Goal: Task Accomplishment & Management: Manage account settings

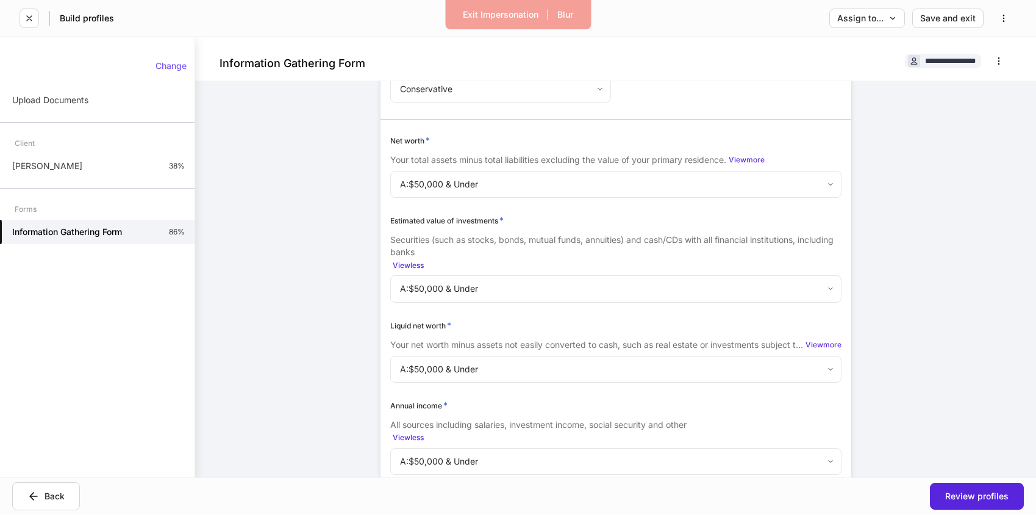
scroll to position [2101, 0]
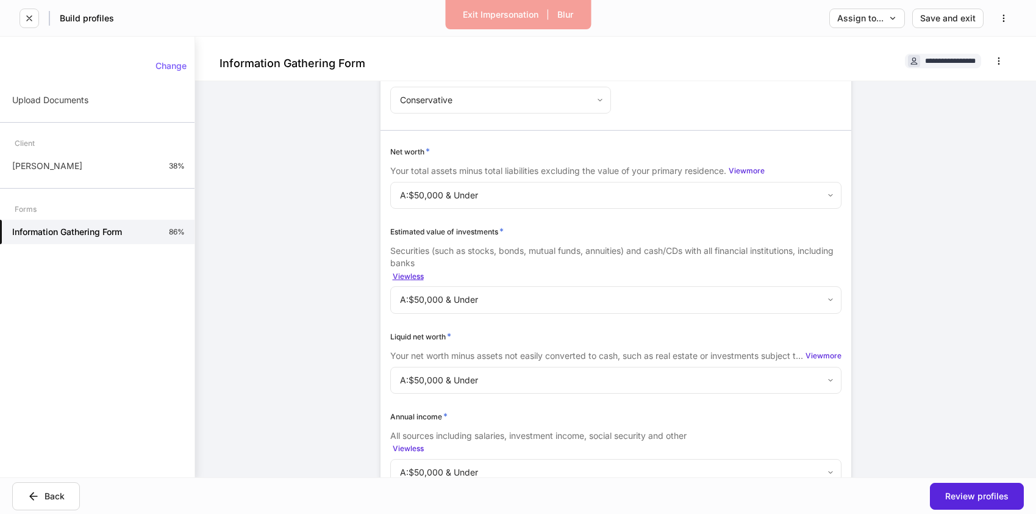
click at [410, 277] on div "View less" at bounding box center [408, 276] width 31 height 7
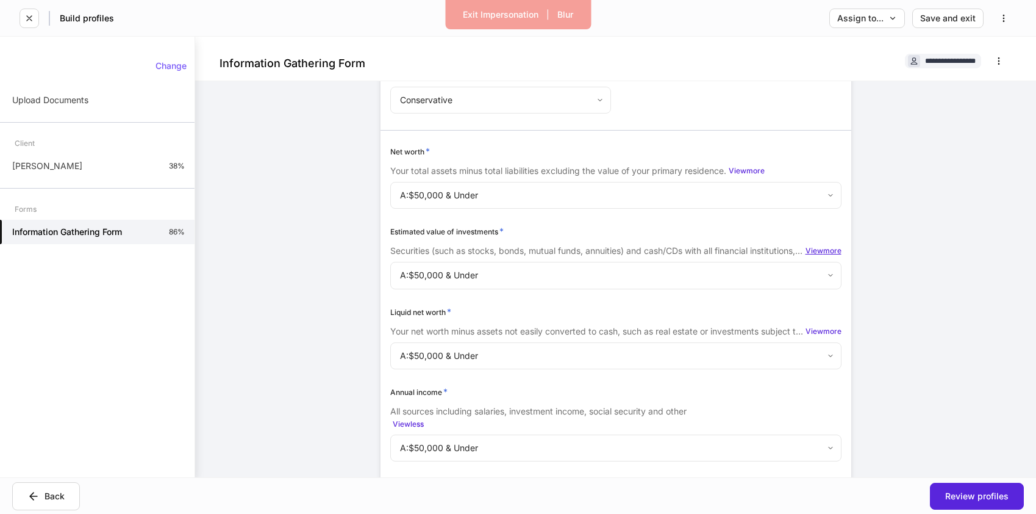
click at [825, 251] on div "View more" at bounding box center [824, 250] width 36 height 7
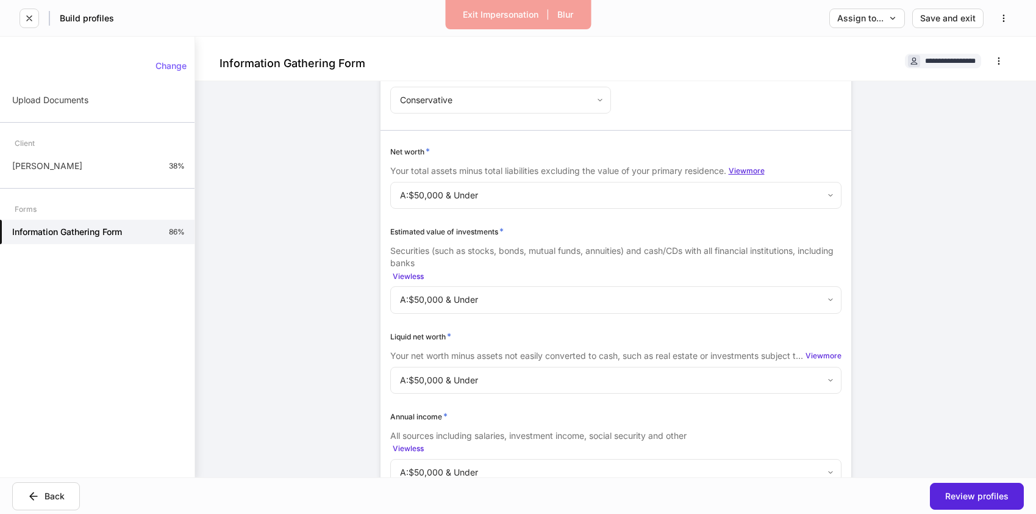
click at [744, 174] on div "View more" at bounding box center [747, 170] width 36 height 7
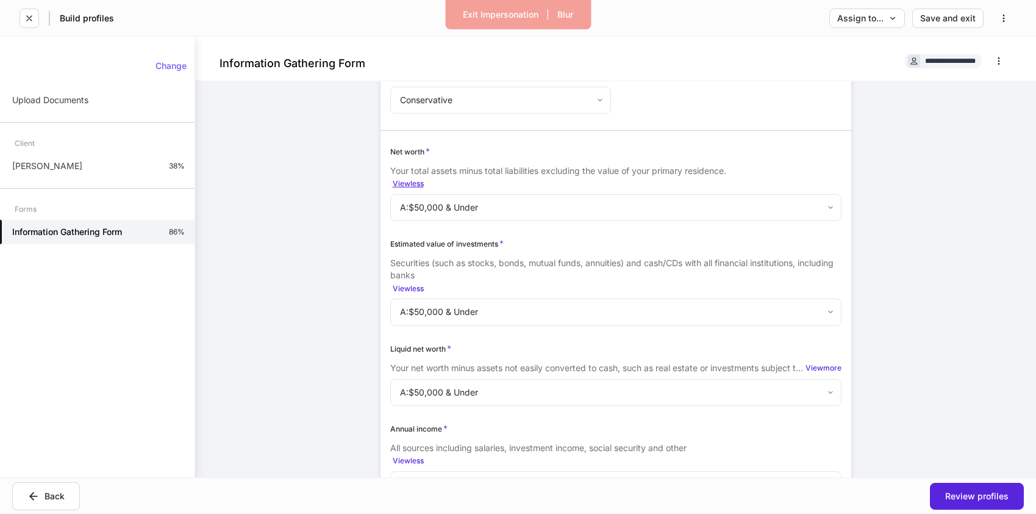
click at [419, 185] on div "View less" at bounding box center [408, 183] width 31 height 7
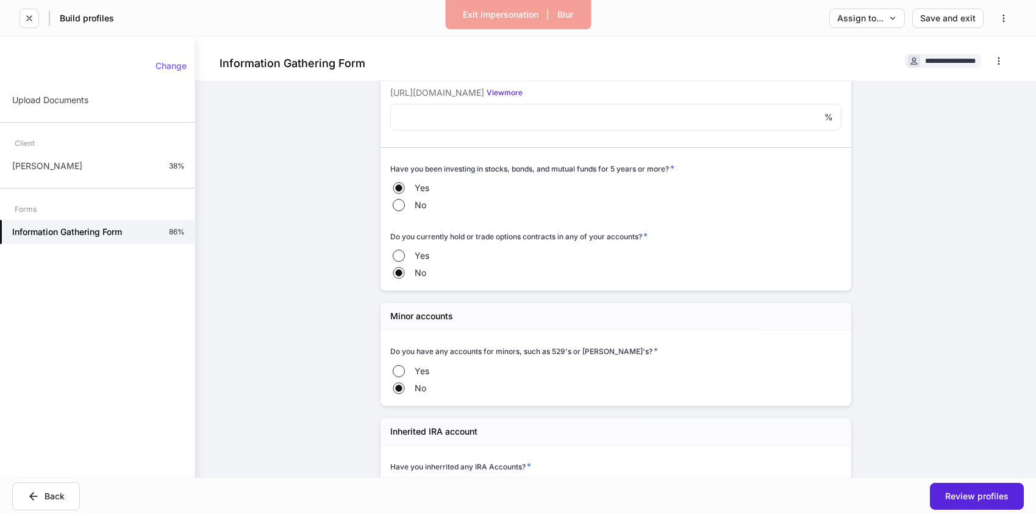
scroll to position [2696, 0]
click at [499, 14] on div "Exit Impersonation" at bounding box center [501, 14] width 76 height 9
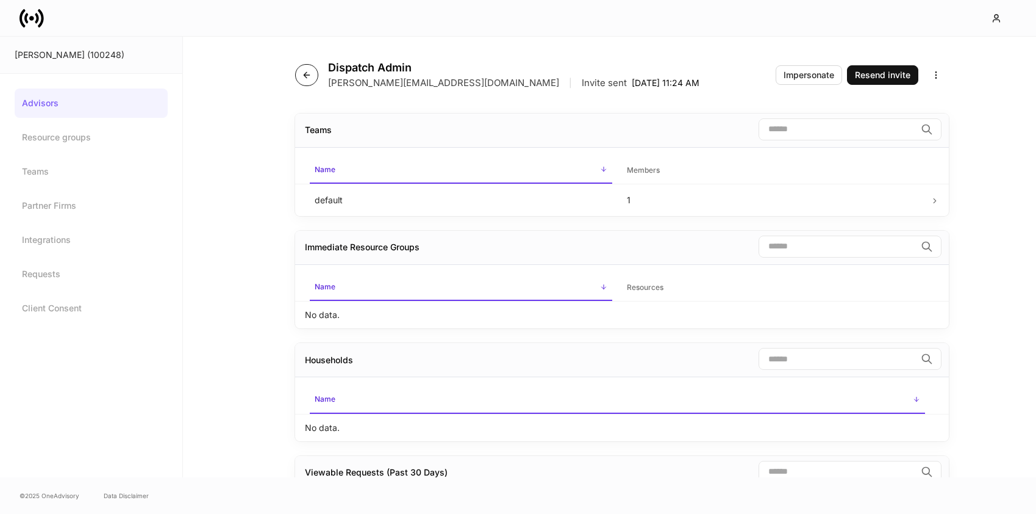
click at [313, 75] on button "button" at bounding box center [306, 75] width 23 height 22
click at [38, 16] on icon at bounding box center [32, 18] width 24 height 24
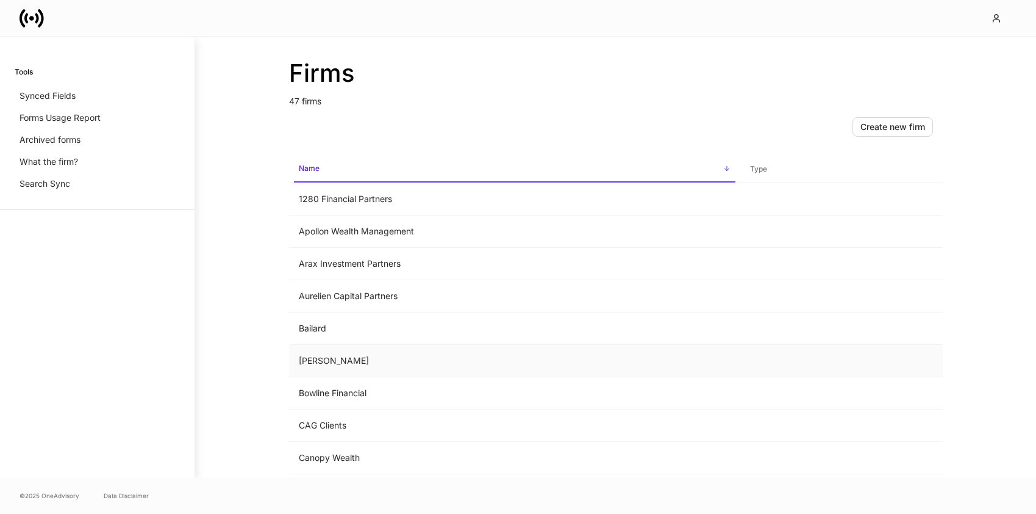
click at [318, 356] on td "Bartlett" at bounding box center [514, 361] width 451 height 32
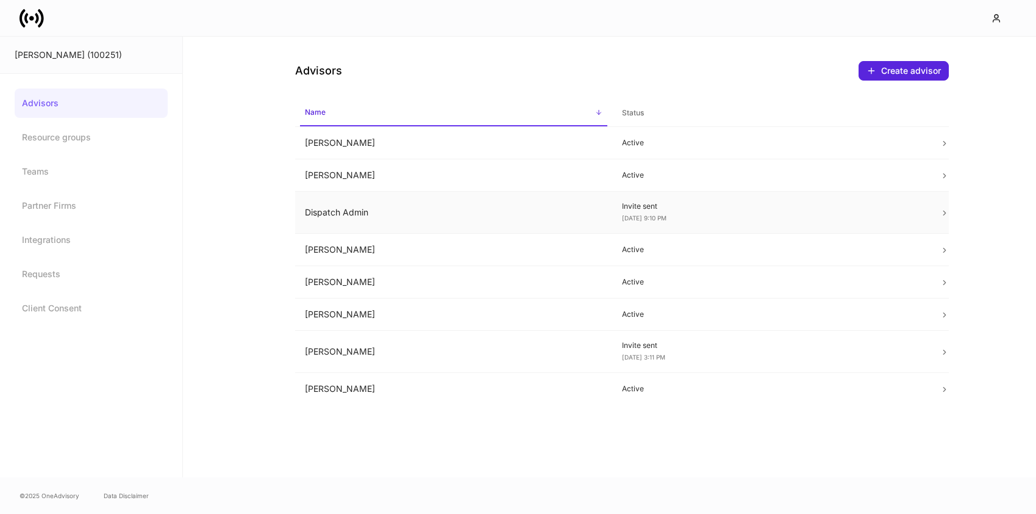
click at [541, 210] on td "Dispatch Admin" at bounding box center [454, 213] width 318 height 42
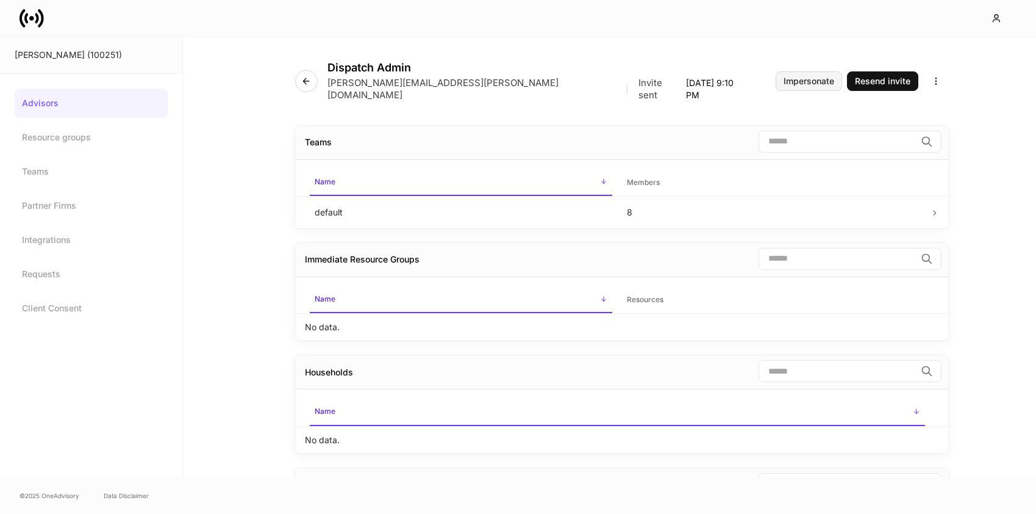
click at [819, 79] on div "Impersonate" at bounding box center [809, 81] width 51 height 9
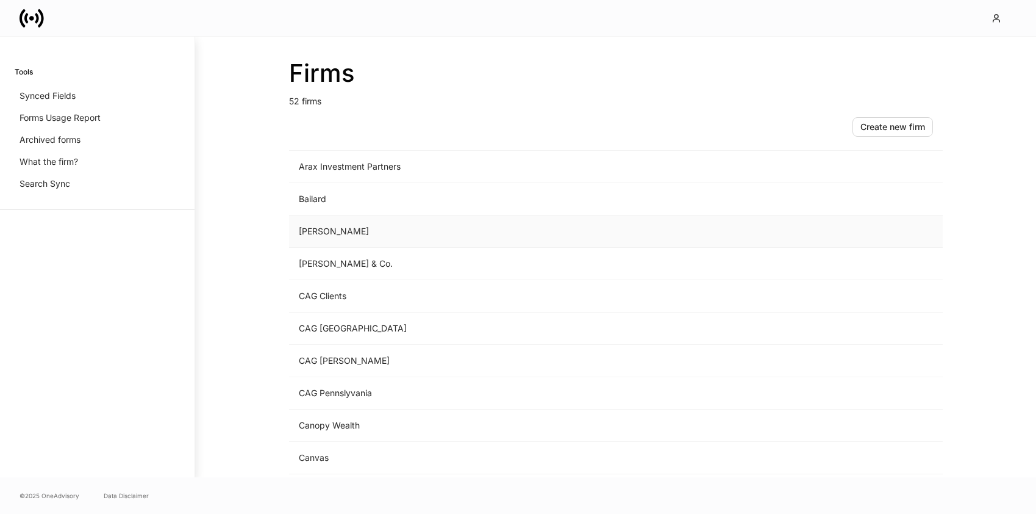
scroll to position [65, 0]
click at [318, 199] on td "Bailard" at bounding box center [514, 198] width 451 height 32
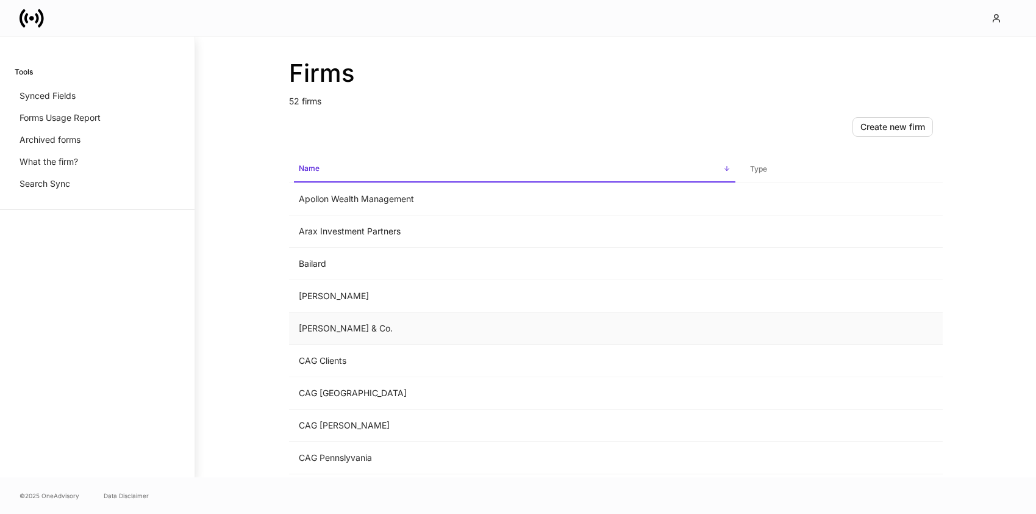
click at [334, 332] on td "Bartlett & Co." at bounding box center [514, 328] width 451 height 32
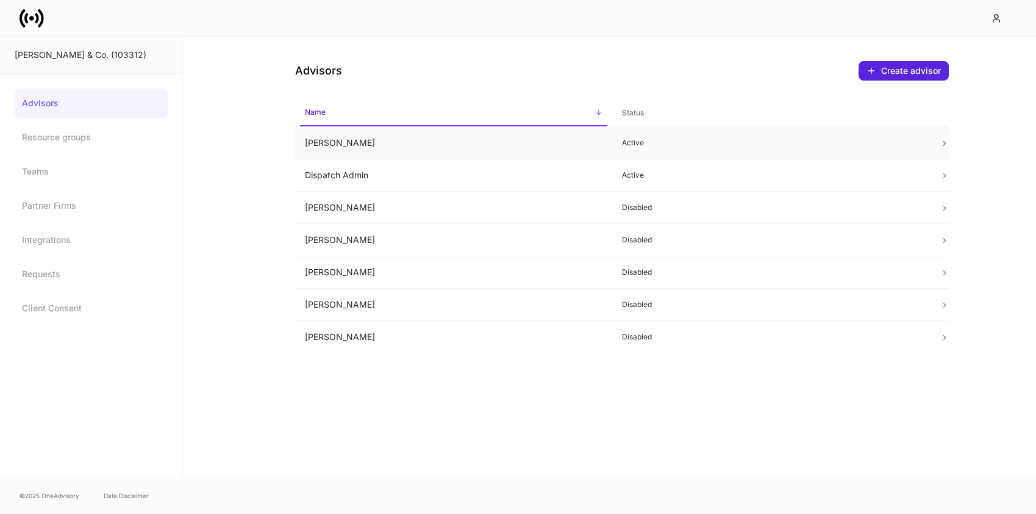
click at [385, 148] on td "[PERSON_NAME]" at bounding box center [454, 143] width 318 height 32
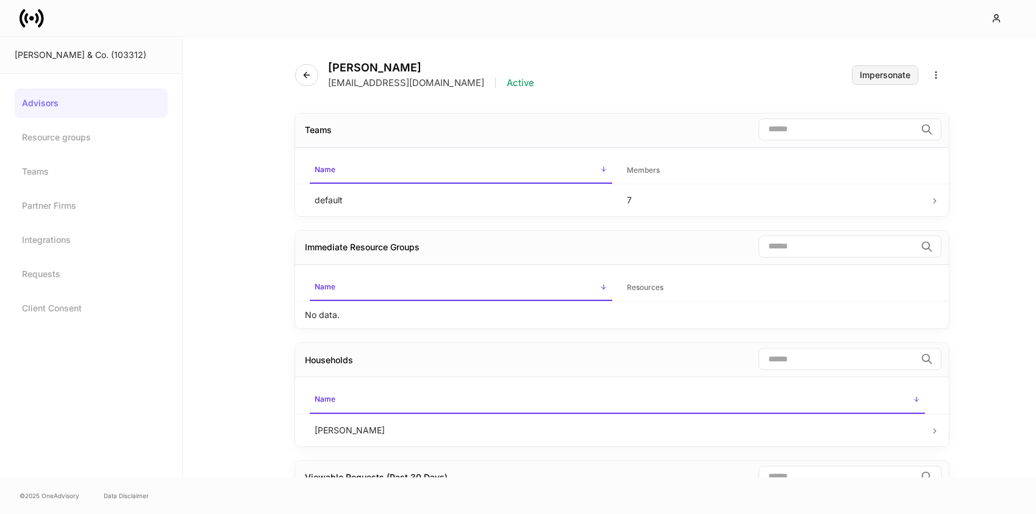
click at [875, 72] on div "Impersonate" at bounding box center [885, 75] width 51 height 9
